Goal: Use online tool/utility: Utilize a website feature to perform a specific function

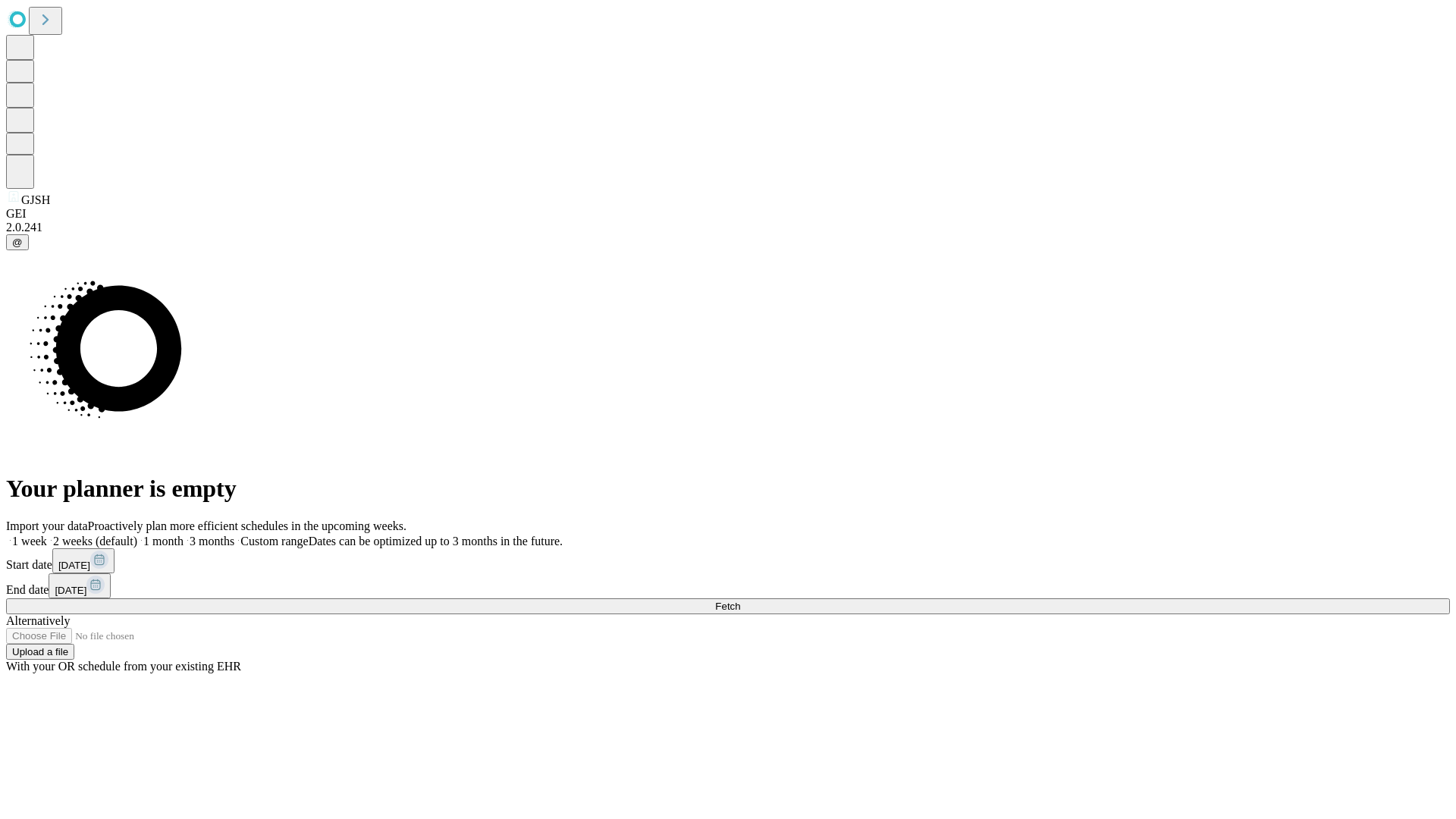
click at [740, 600] on span "Fetch" at bounding box center [728, 606] width 25 height 11
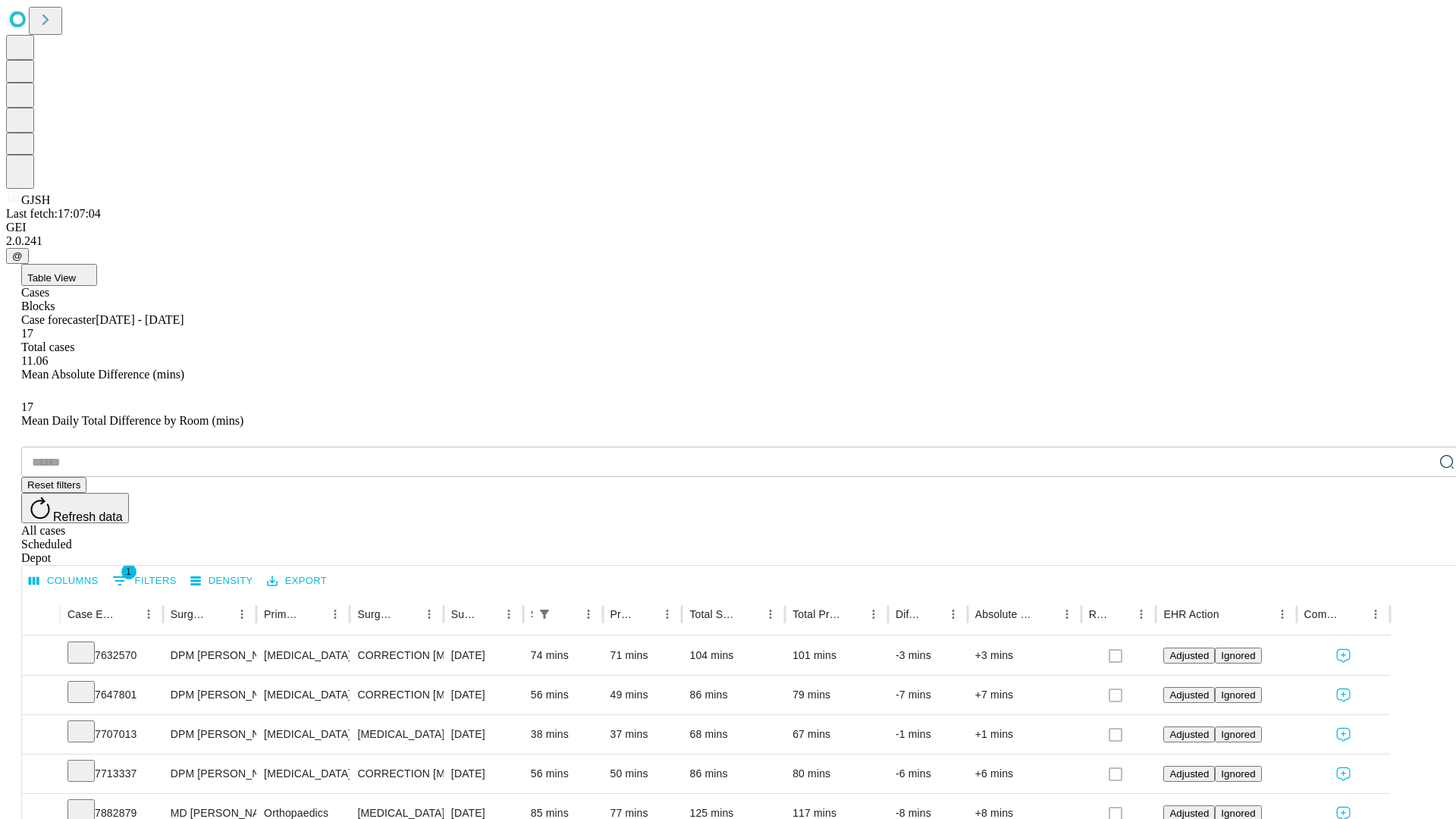
click at [76, 272] on span "Table View" at bounding box center [52, 278] width 49 height 11
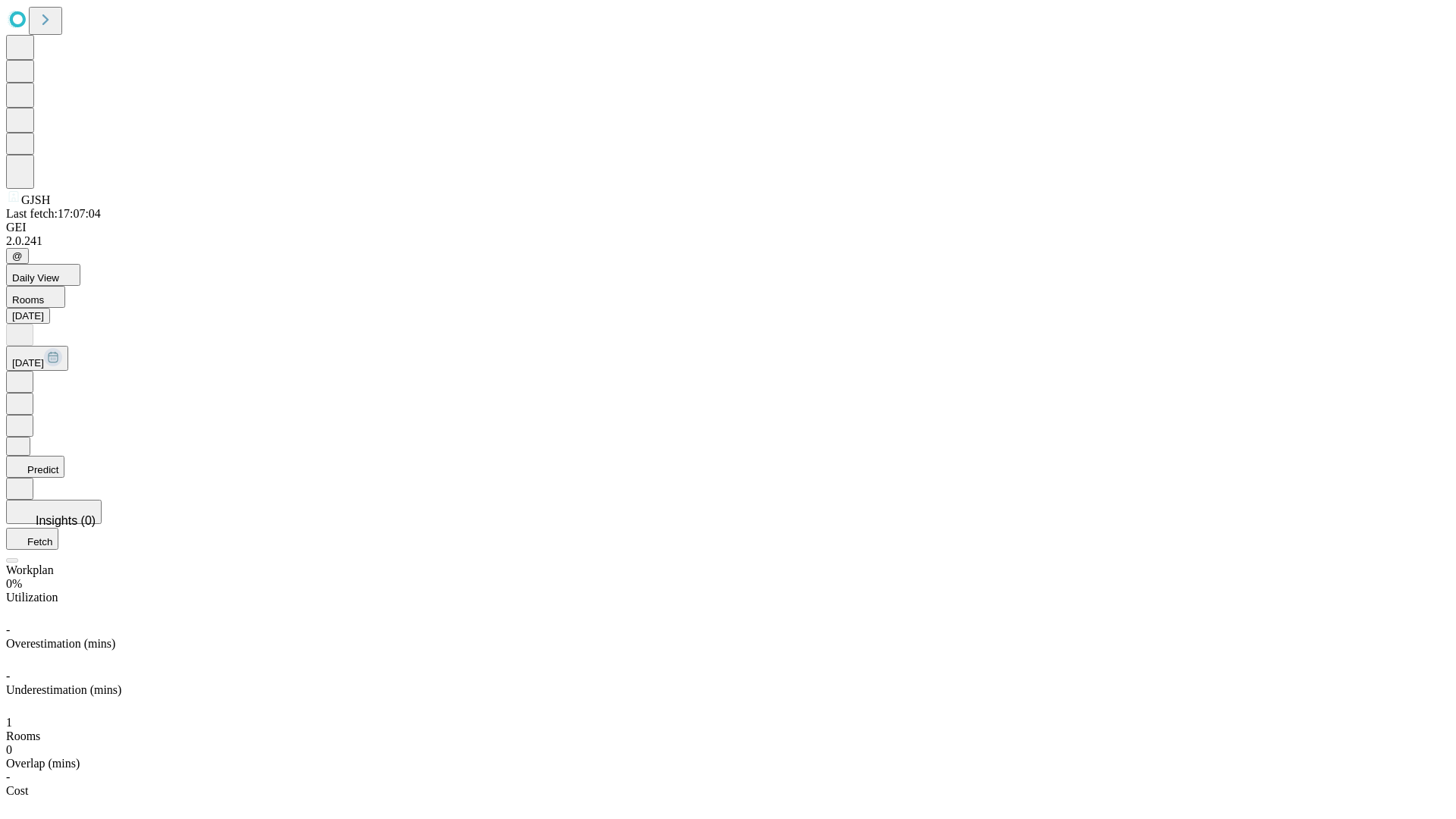
click at [65, 456] on button "Predict" at bounding box center [35, 467] width 58 height 22
